Goal: Information Seeking & Learning: Learn about a topic

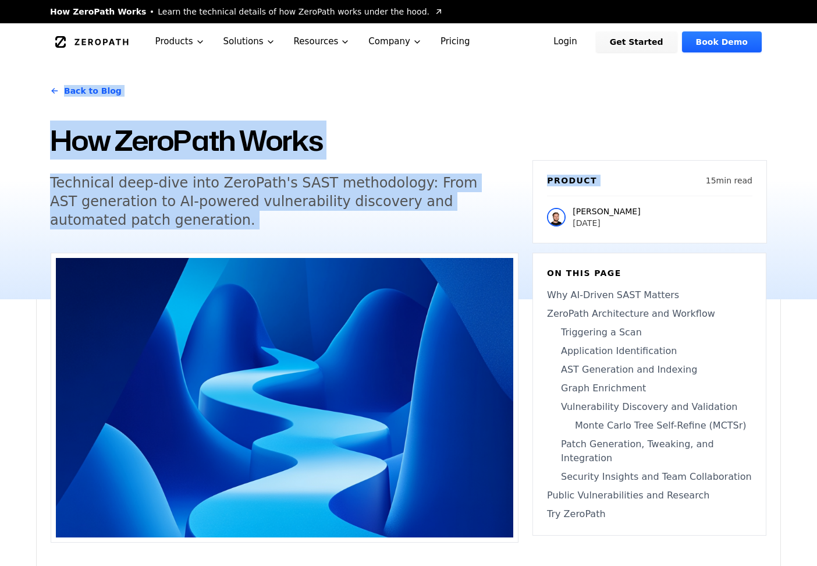
drag, startPoint x: 0, startPoint y: 0, endPoint x: 747, endPoint y: 88, distance: 751.8
click at [747, 88] on div "Back to Blog How ZeroPath Works Technical deep-dive into ZeroPath's SAST method…" at bounding box center [408, 180] width 745 height 239
